Goal: Communication & Community: Answer question/provide support

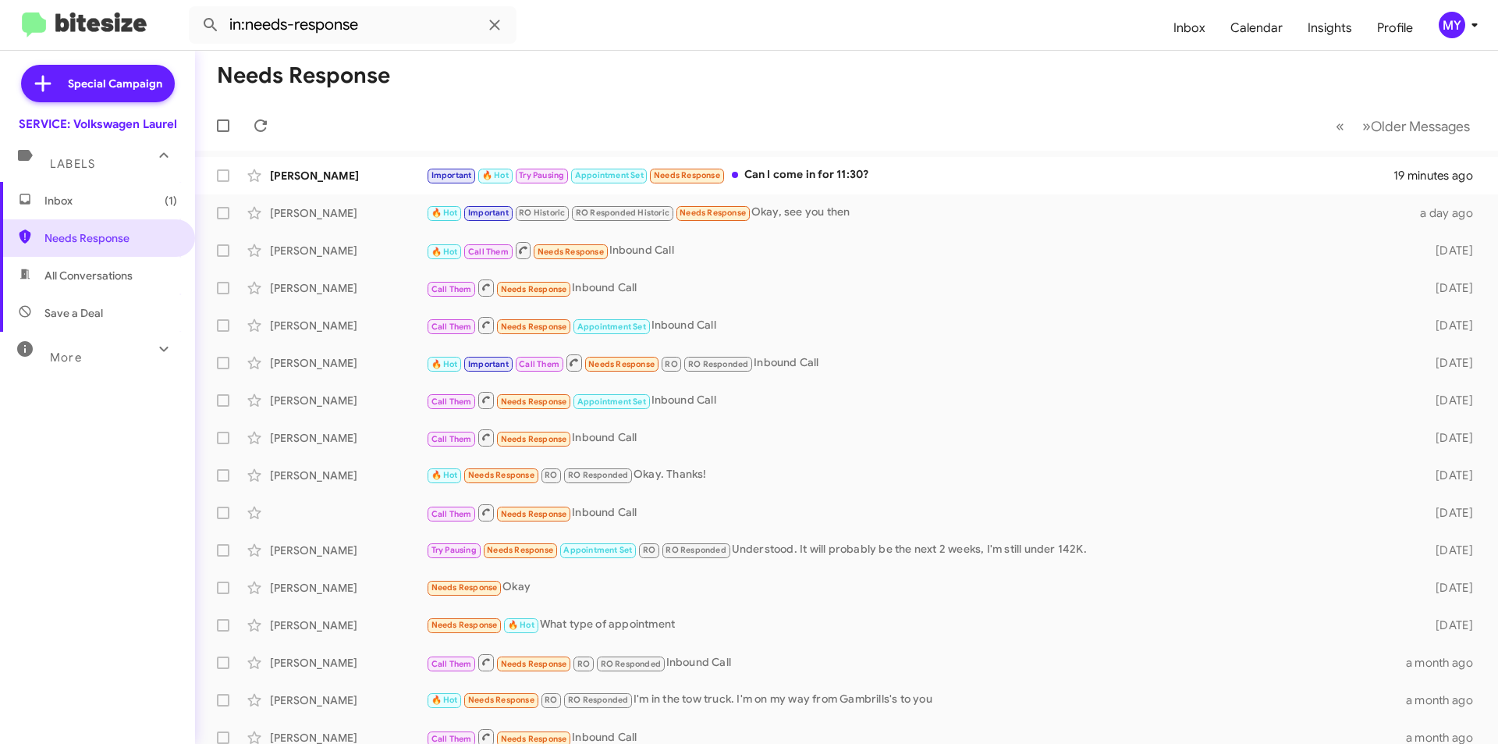
click at [69, 201] on span "Inbox (1)" at bounding box center [110, 201] width 133 height 16
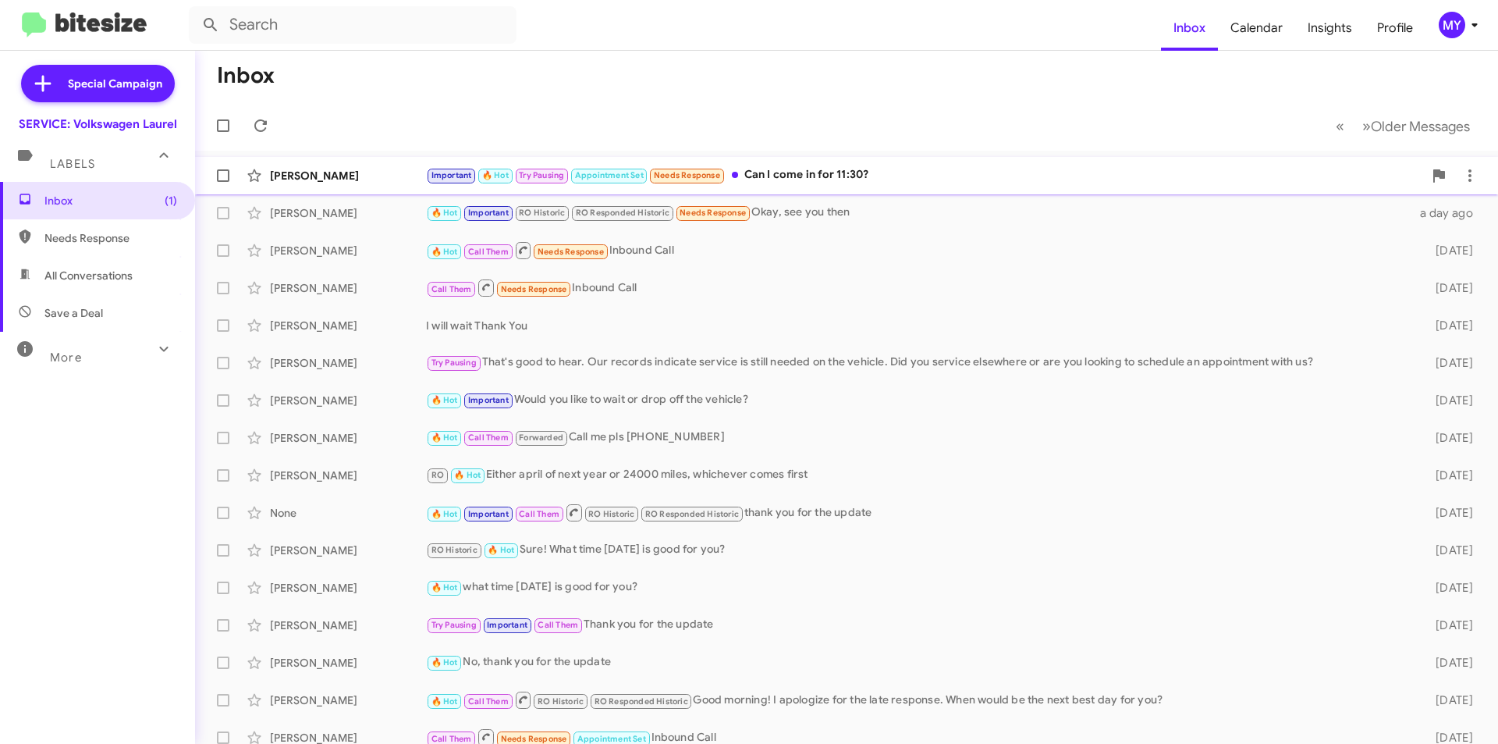
click at [878, 175] on div "Important 🔥 Hot Try Pausing Appointment Set Needs Response Can I come in for 11…" at bounding box center [924, 175] width 997 height 18
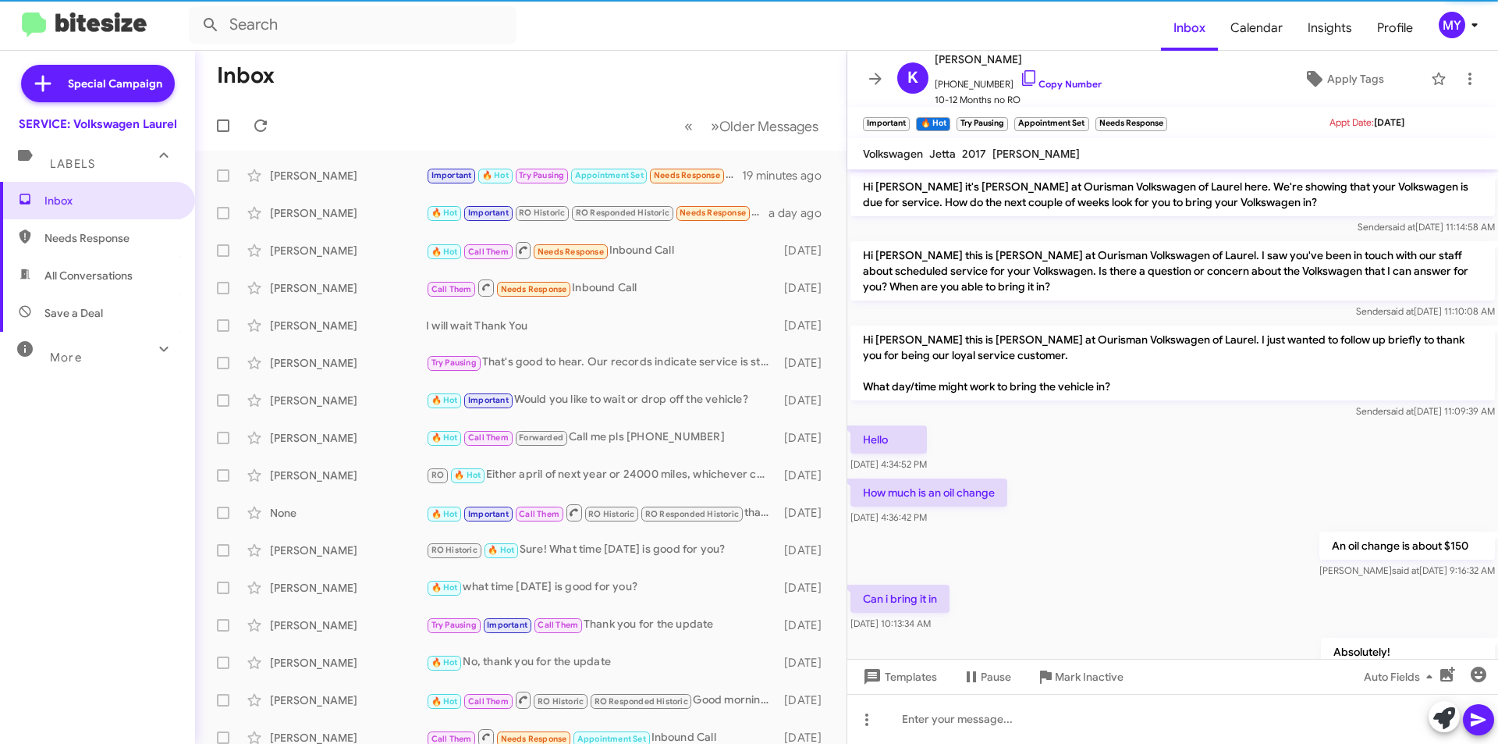
scroll to position [735, 0]
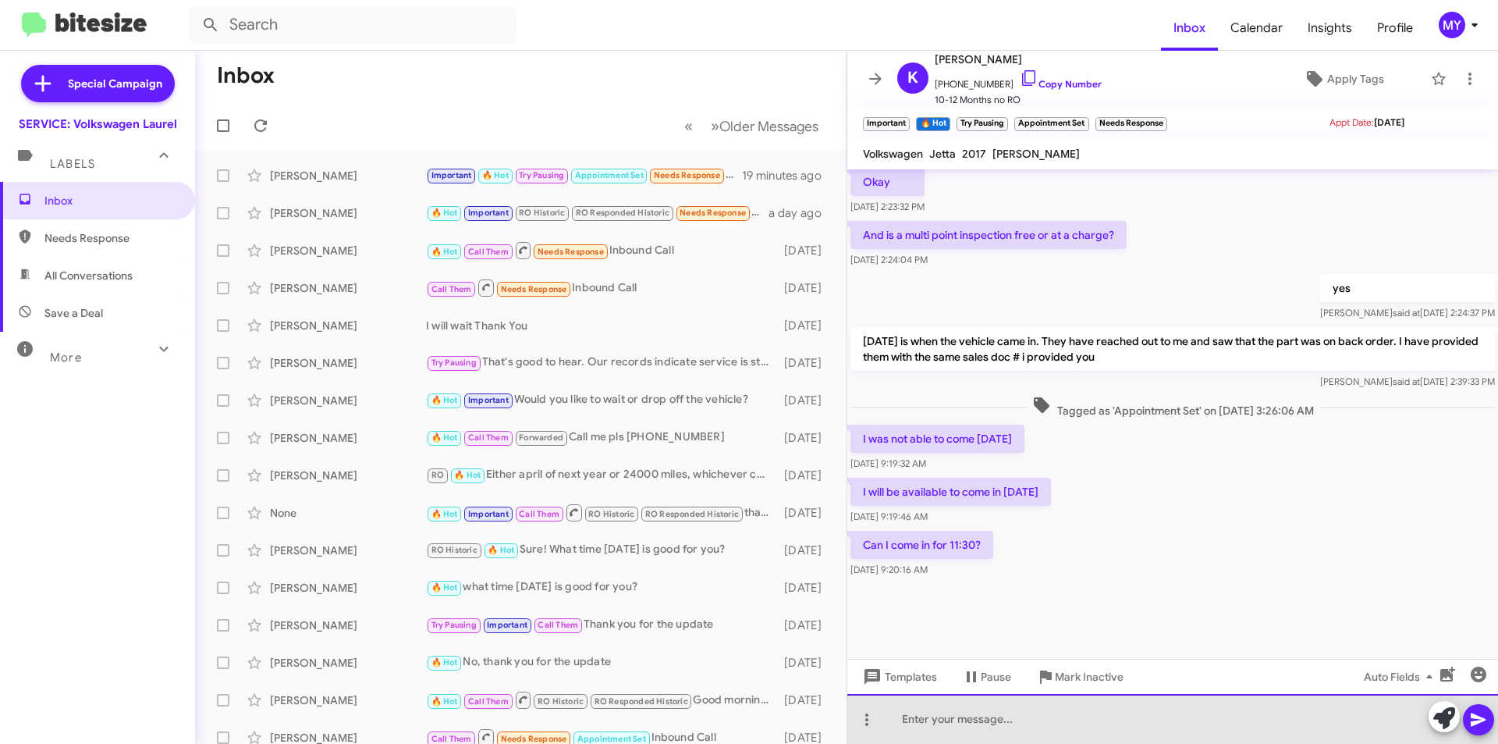
click at [968, 712] on div at bounding box center [1172, 719] width 651 height 50
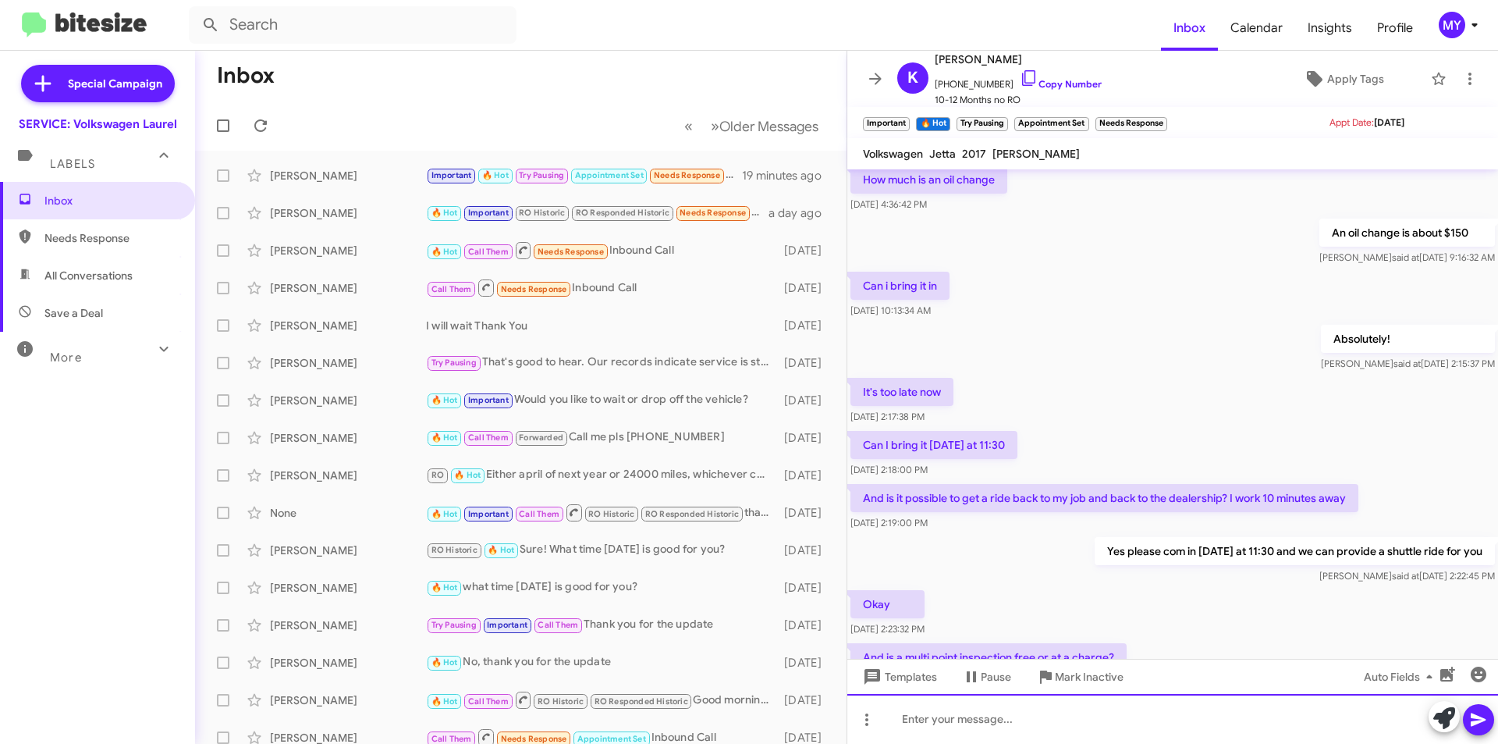
scroll to position [500, 0]
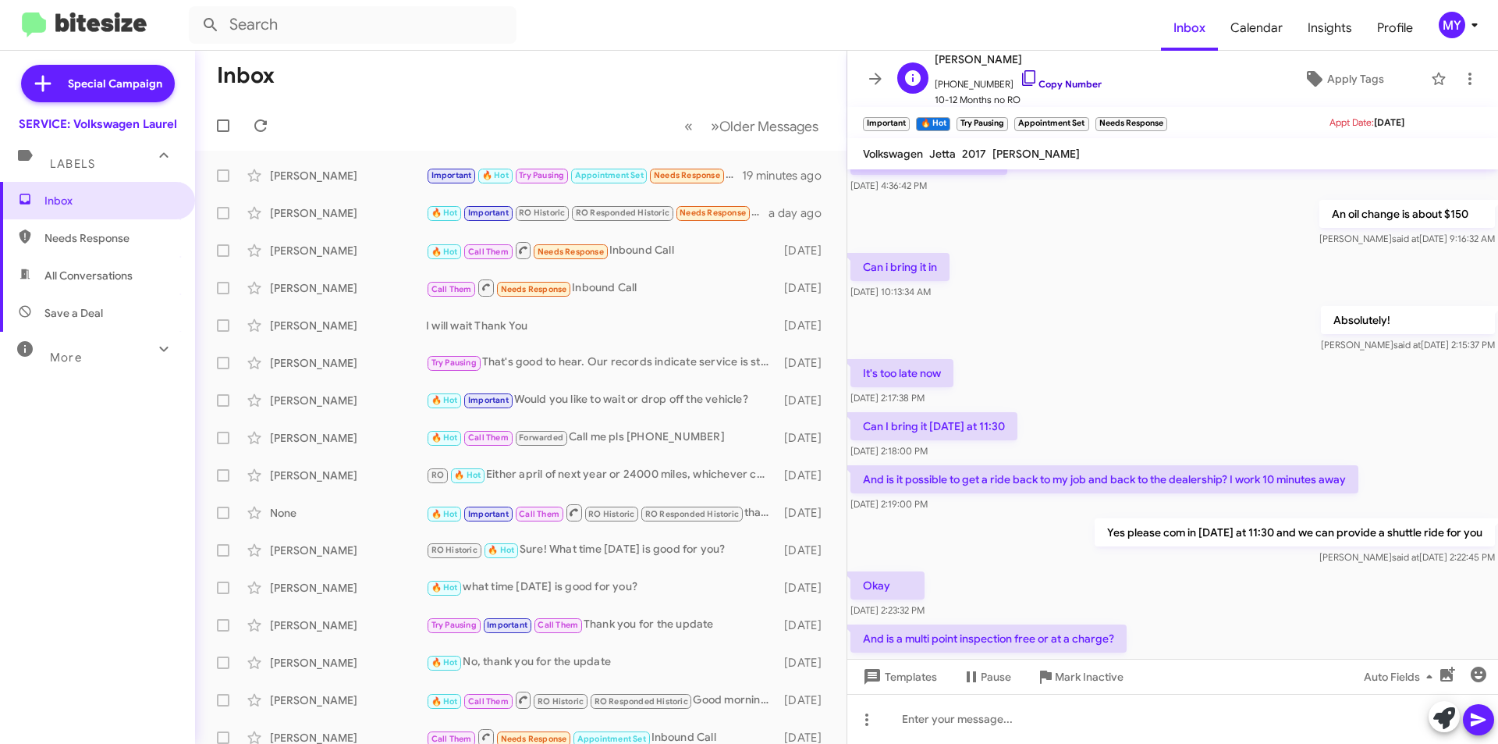
click at [1072, 87] on link "Copy Number" at bounding box center [1061, 84] width 82 height 12
click at [108, 237] on span "Needs Response" at bounding box center [110, 238] width 133 height 16
type input "in:needs-response"
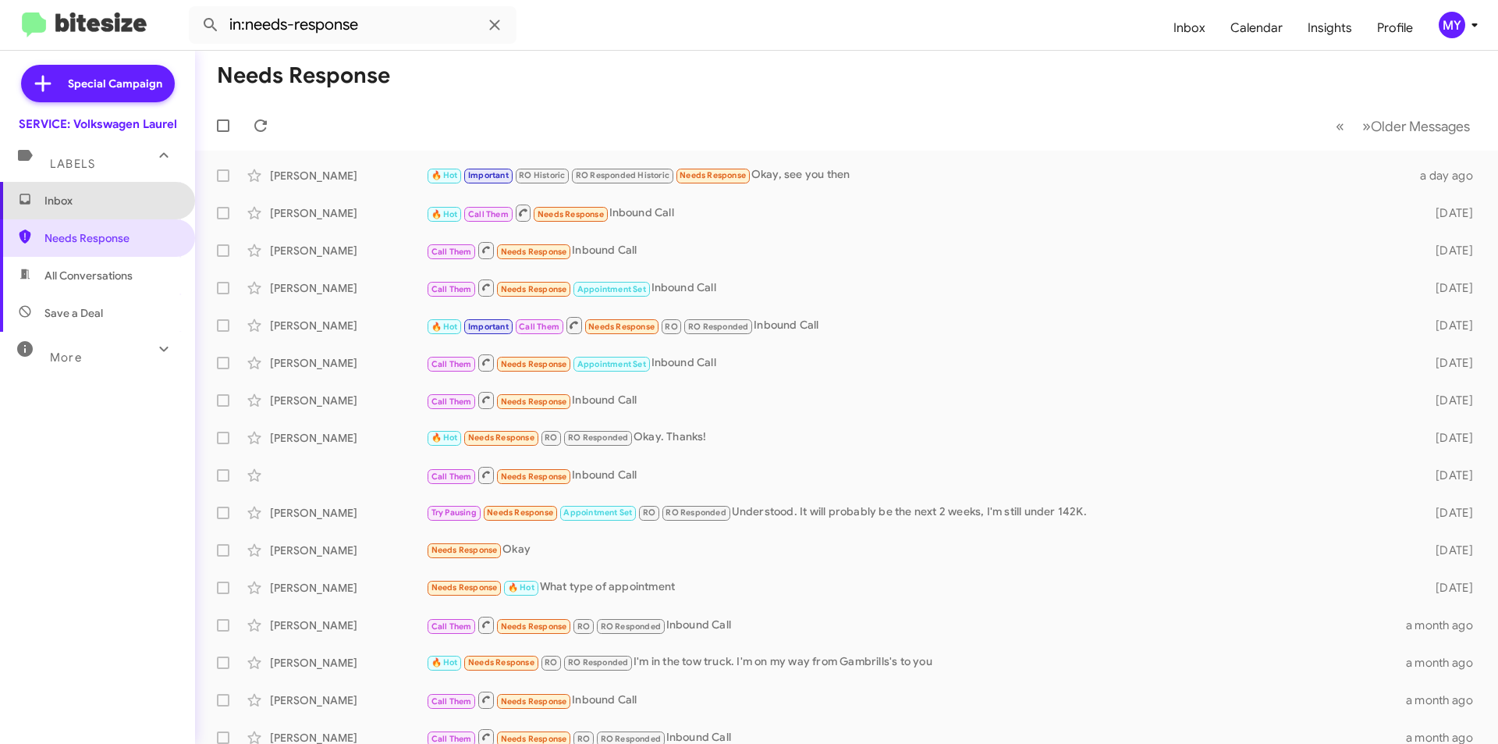
click at [101, 204] on span "Inbox" at bounding box center [110, 201] width 133 height 16
